Goal: Transaction & Acquisition: Book appointment/travel/reservation

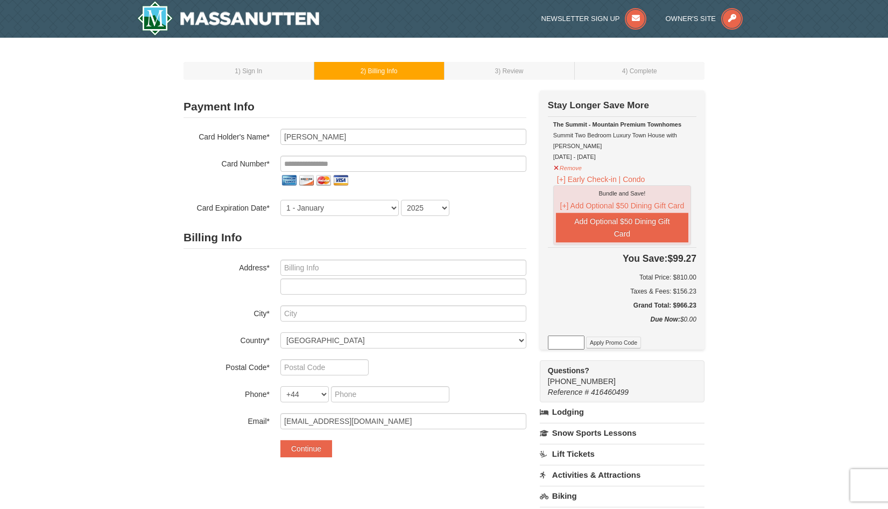
select select "GB"
select select "44"
click at [374, 166] on input "tel" at bounding box center [403, 164] width 246 height 16
type input "**********"
select select "2029"
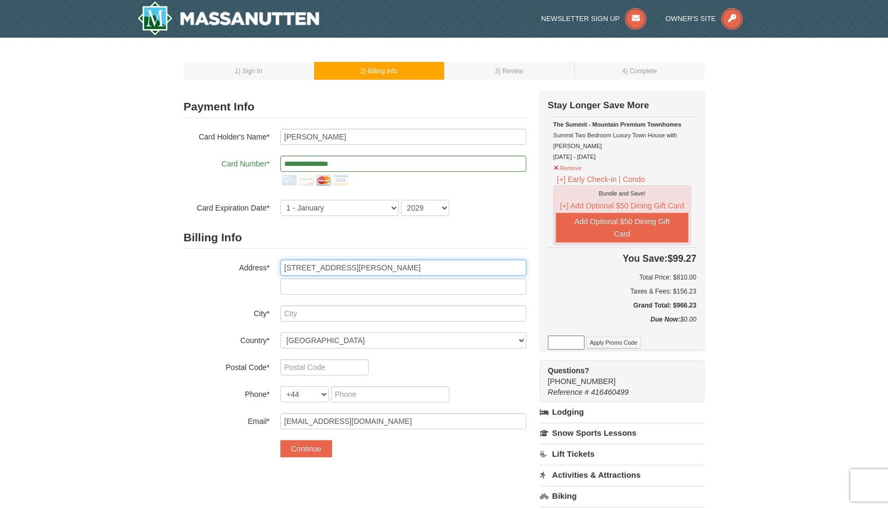
type input "[STREET_ADDRESS][PERSON_NAME]"
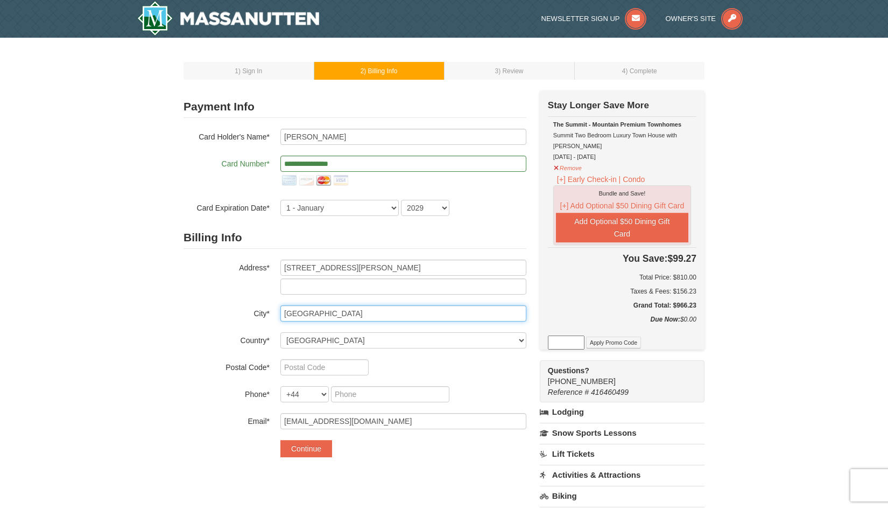
type input "[GEOGRAPHIC_DATA]"
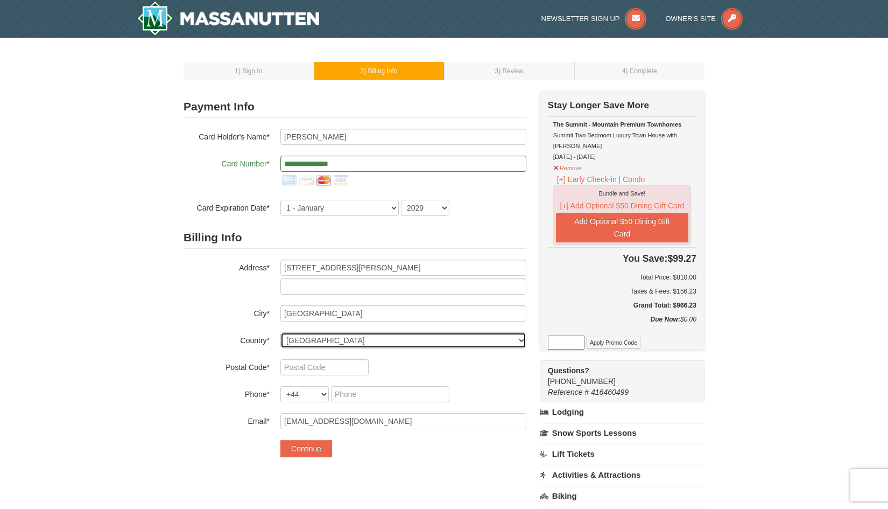
select select "US"
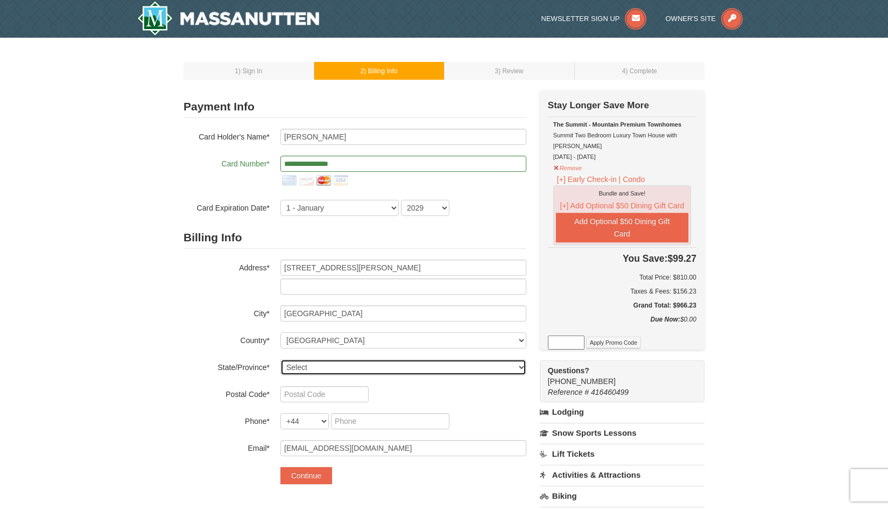
select select "SC"
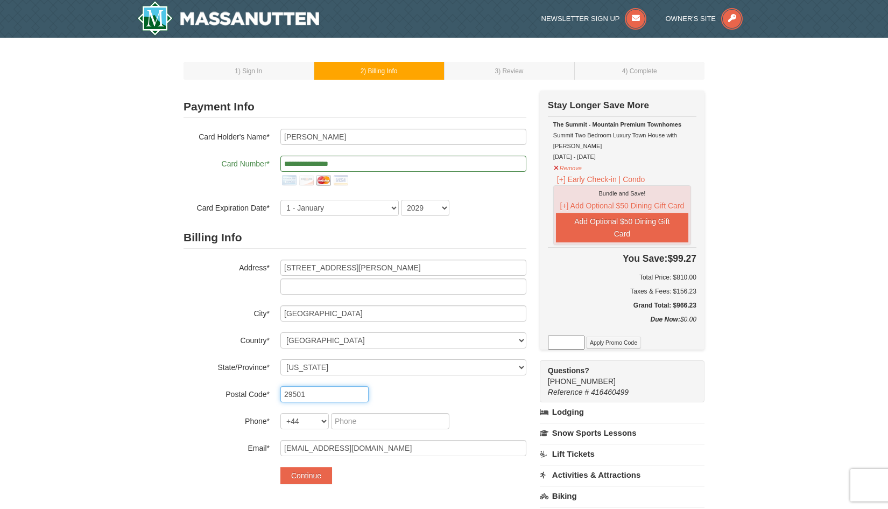
type input "29501"
select select "1"
click at [336, 421] on input "tel" at bounding box center [335, 421] width 40 height 16
type input "843"
type input "245"
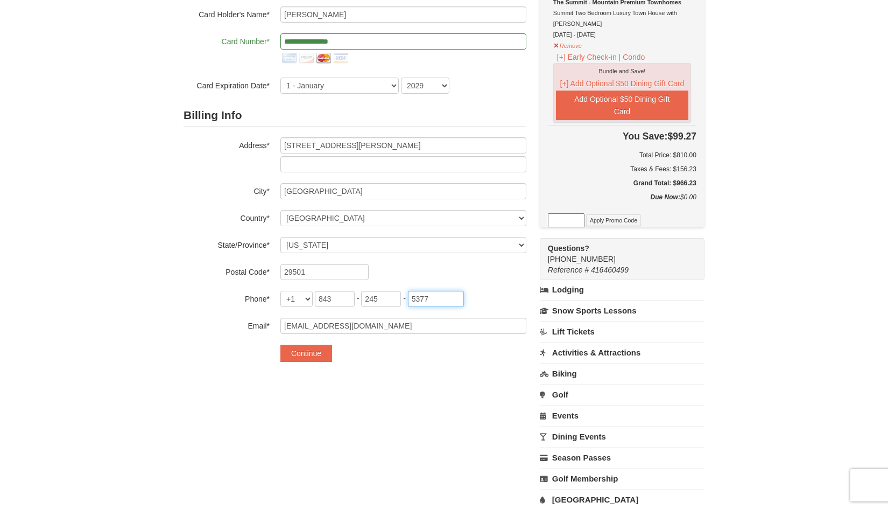
scroll to position [124, 0]
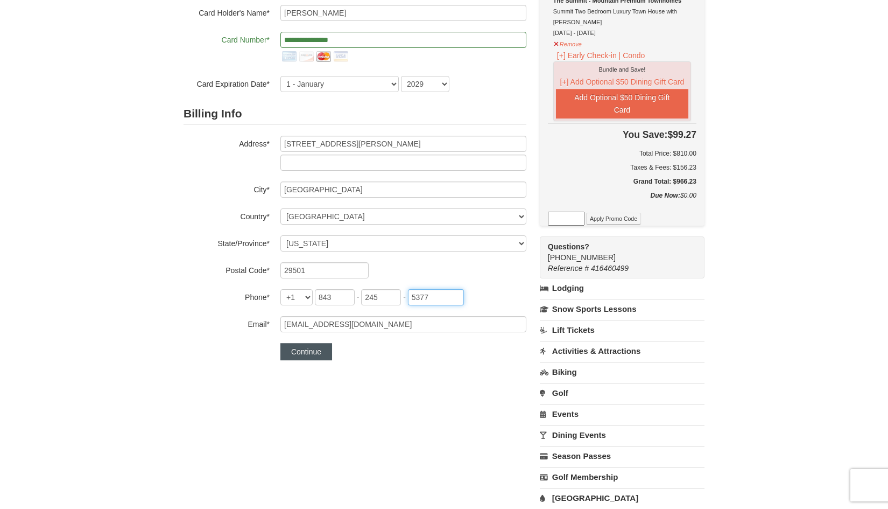
type input "5377"
click at [319, 351] on button "Continue" at bounding box center [306, 351] width 52 height 17
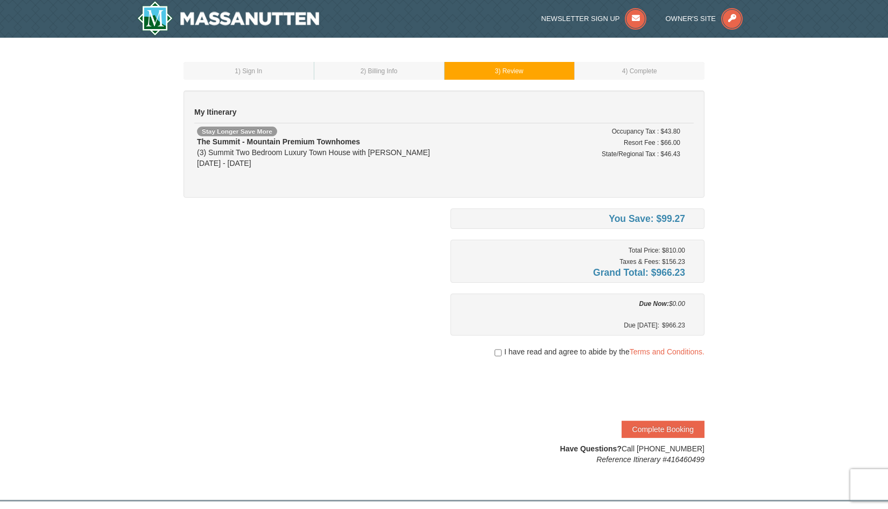
click at [499, 352] on input "checkbox" at bounding box center [498, 352] width 7 height 9
checkbox input "true"
click at [667, 427] on button "Complete Booking" at bounding box center [663, 428] width 83 height 17
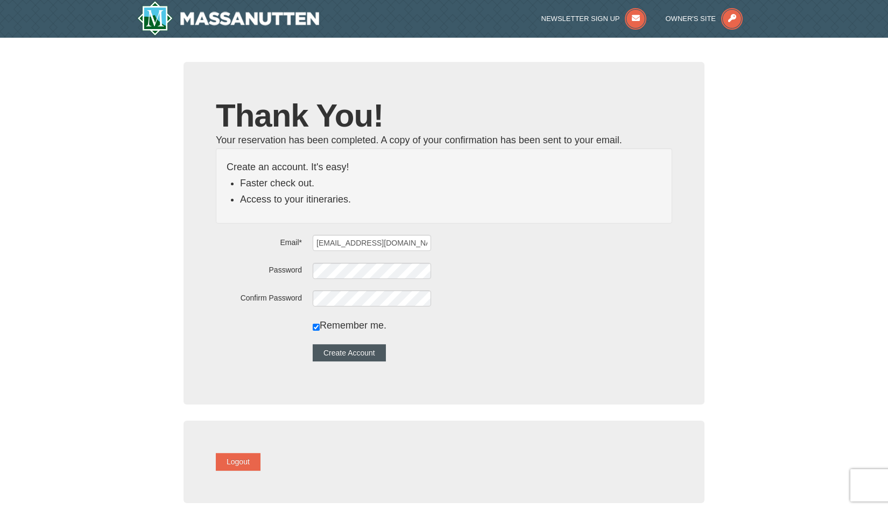
click at [379, 354] on button "Create Account" at bounding box center [349, 352] width 73 height 17
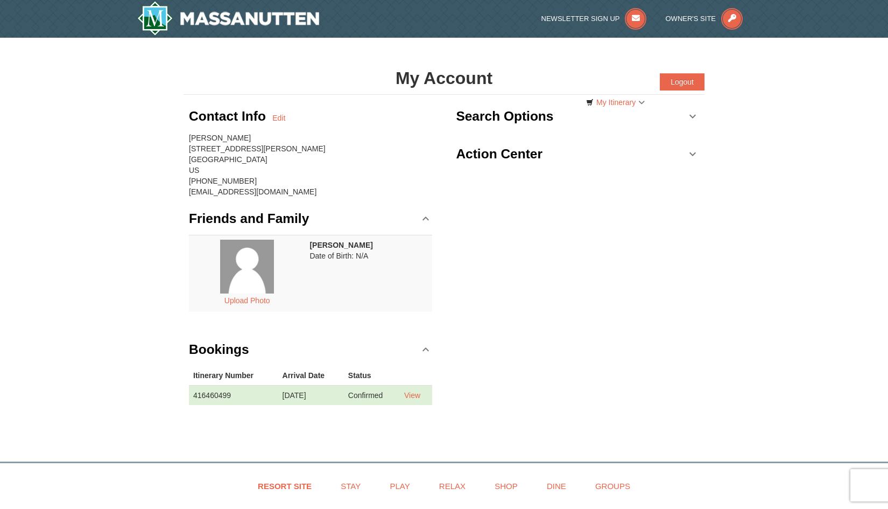
click at [294, 20] on img at bounding box center [228, 18] width 182 height 34
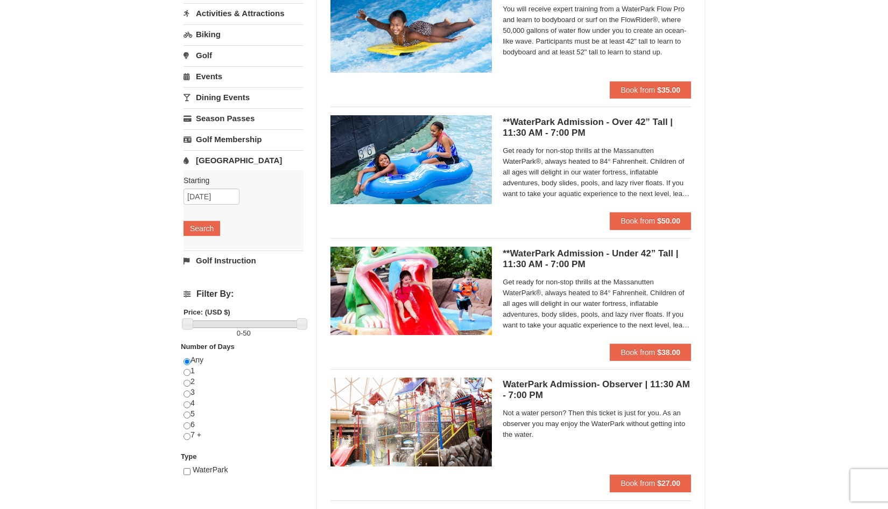
scroll to position [125, 0]
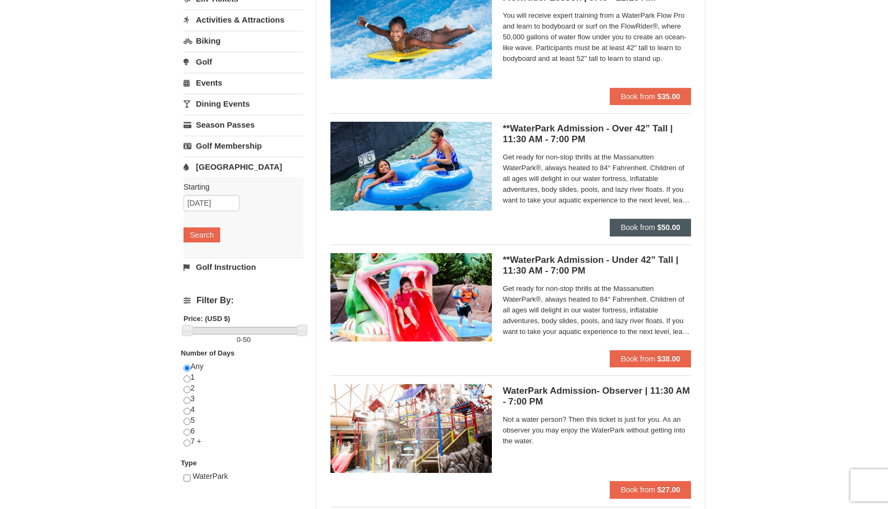
click at [659, 224] on strong "$50.00" at bounding box center [668, 227] width 23 height 9
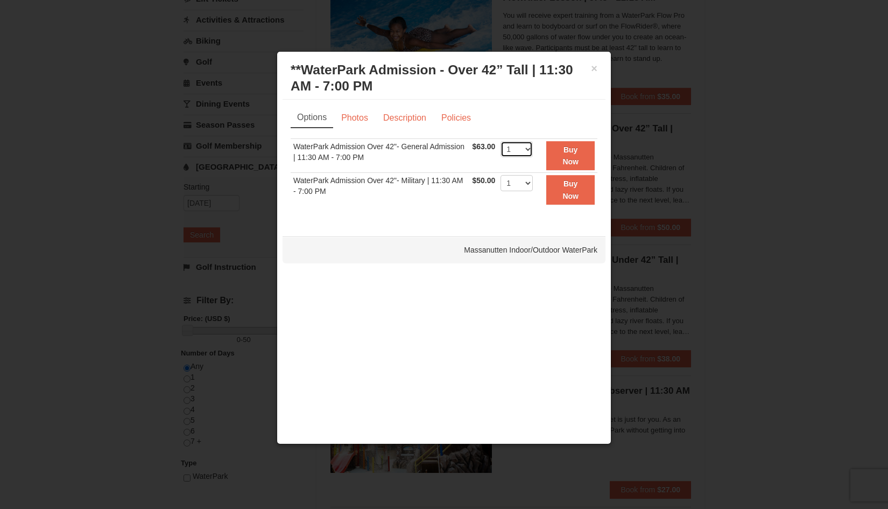
select select "3"
click at [571, 151] on strong "Buy Now" at bounding box center [570, 155] width 16 height 20
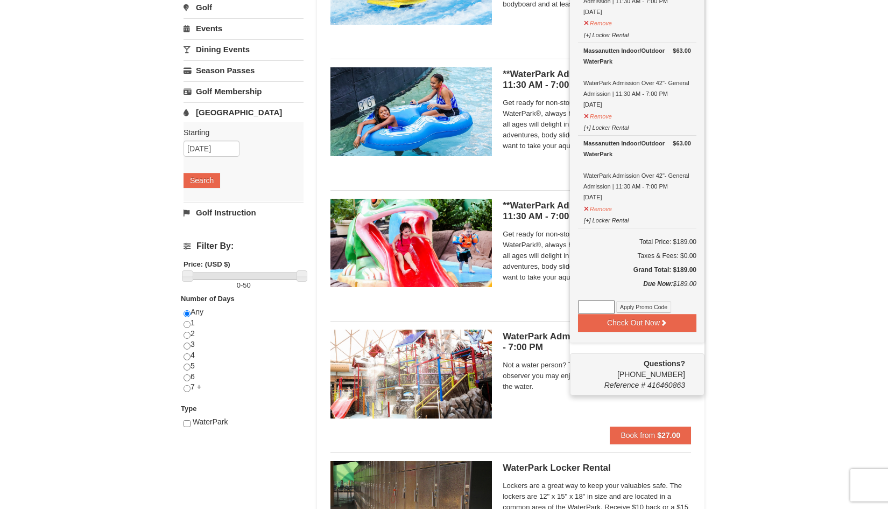
scroll to position [180, 0]
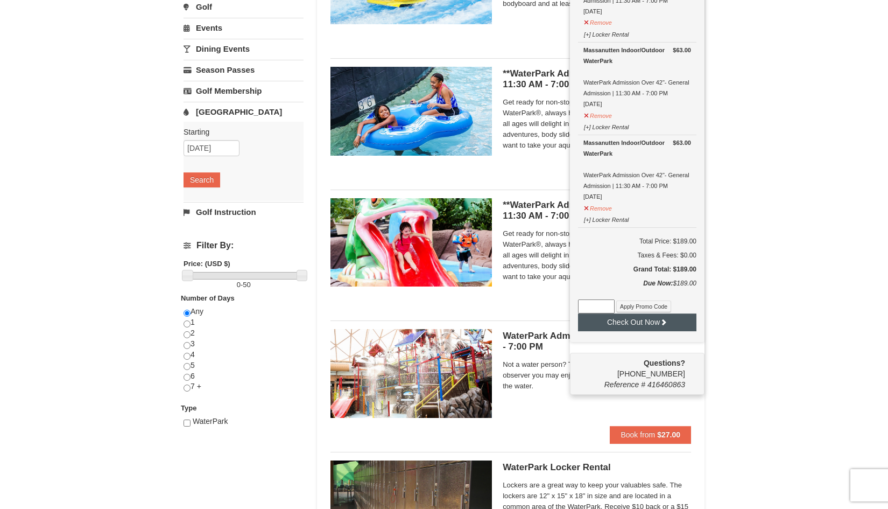
click at [664, 324] on icon at bounding box center [664, 322] width 8 height 8
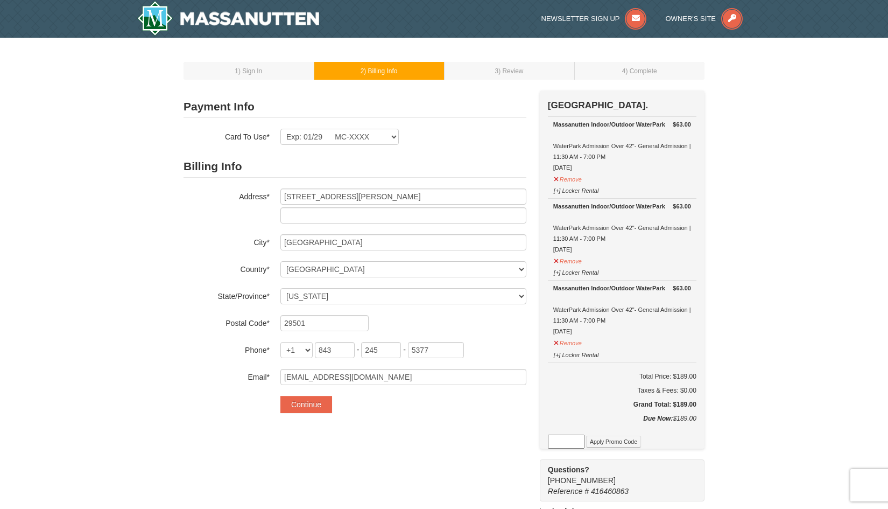
select select "SC"
click at [317, 405] on button "Continue" at bounding box center [306, 404] width 52 height 17
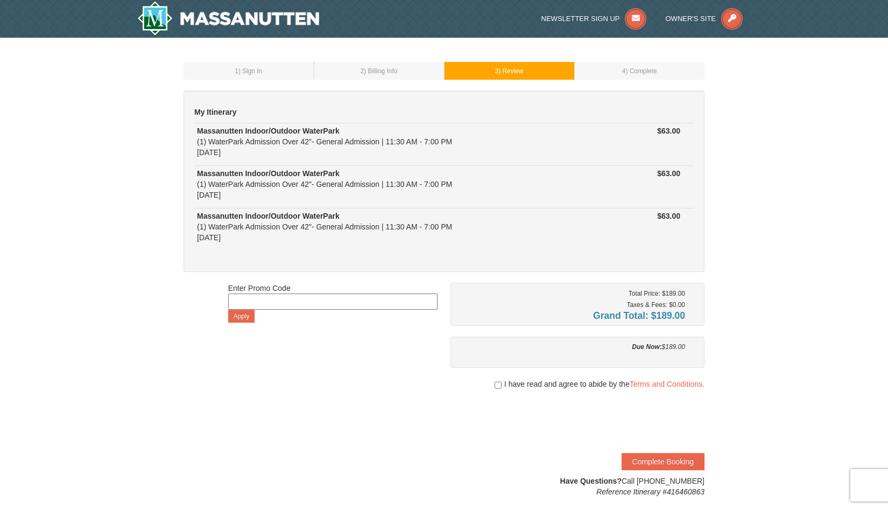
click at [497, 386] on input "checkbox" at bounding box center [498, 384] width 7 height 9
checkbox input "true"
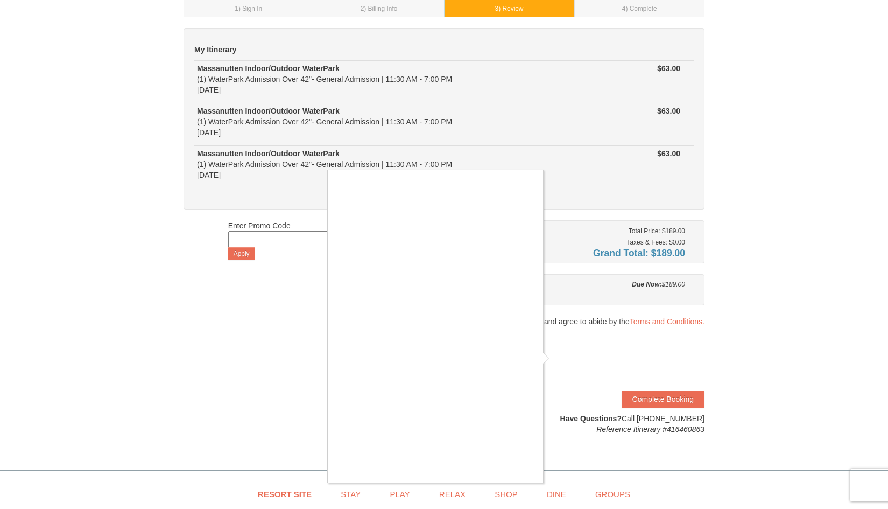
scroll to position [75, 0]
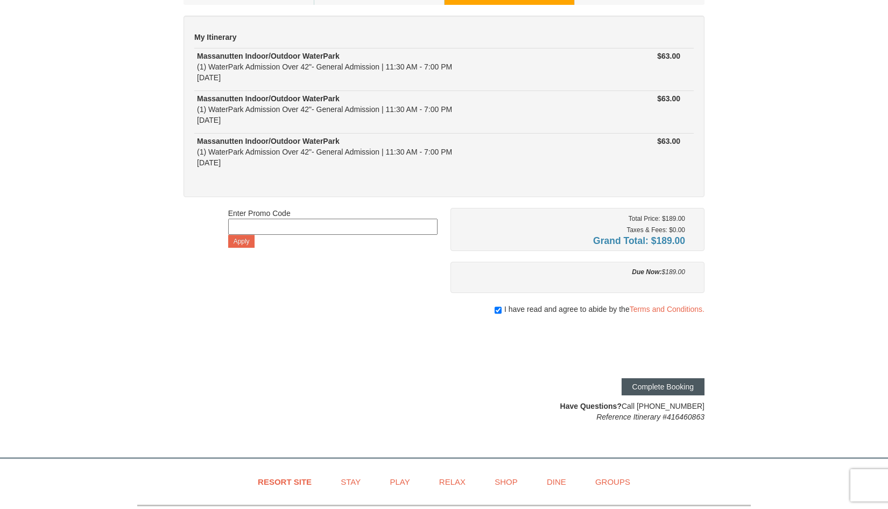
click at [677, 382] on button "Complete Booking" at bounding box center [663, 386] width 83 height 17
